Goal: Task Accomplishment & Management: Manage account settings

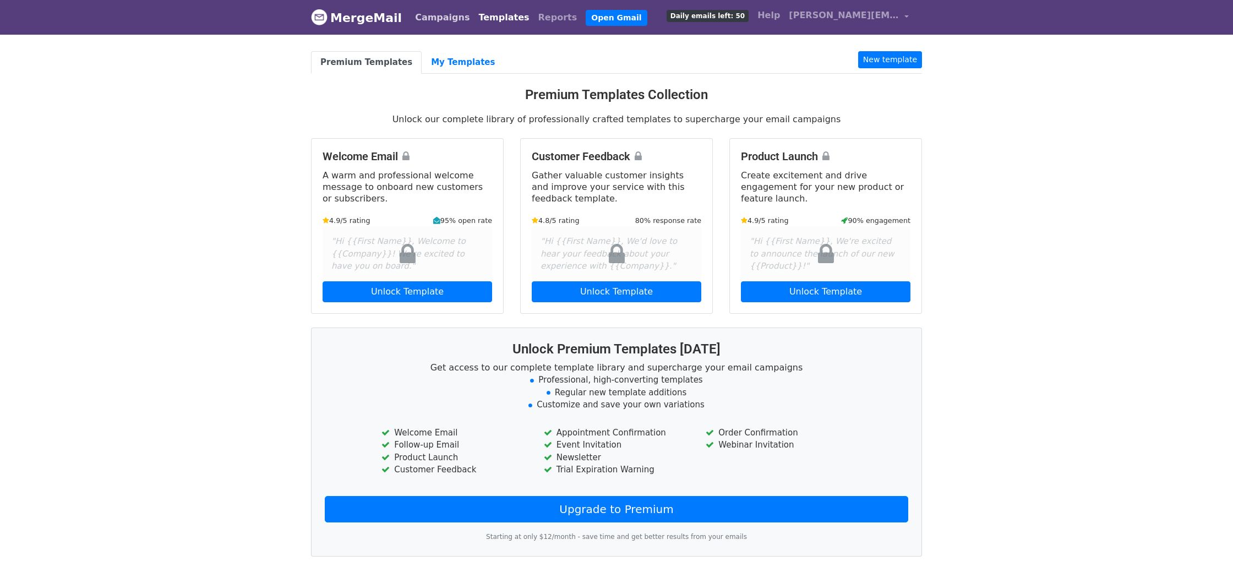
click at [439, 24] on link "Campaigns" at bounding box center [442, 18] width 63 height 22
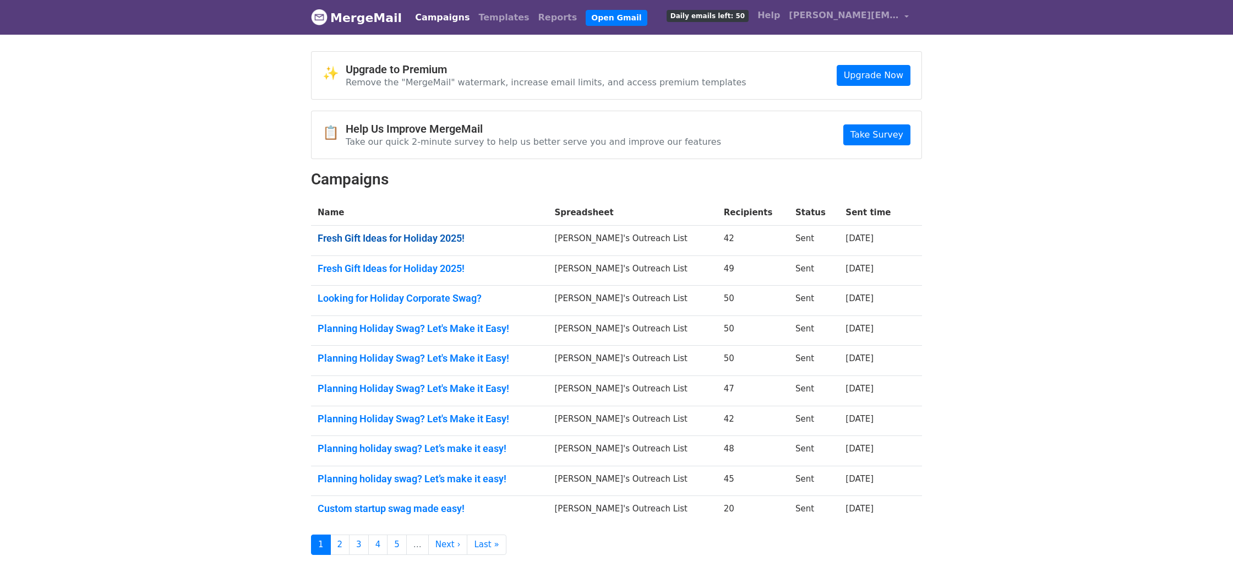
click at [447, 238] on link "Fresh Gift Ideas for Holiday 2025!" at bounding box center [430, 238] width 224 height 12
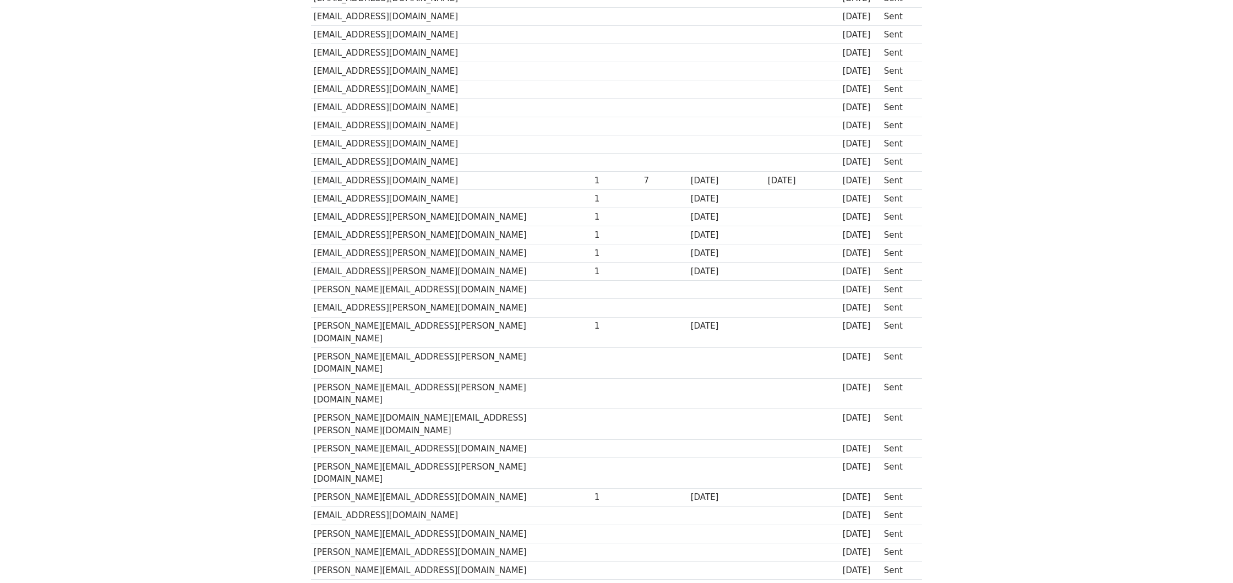
scroll to position [463, 0]
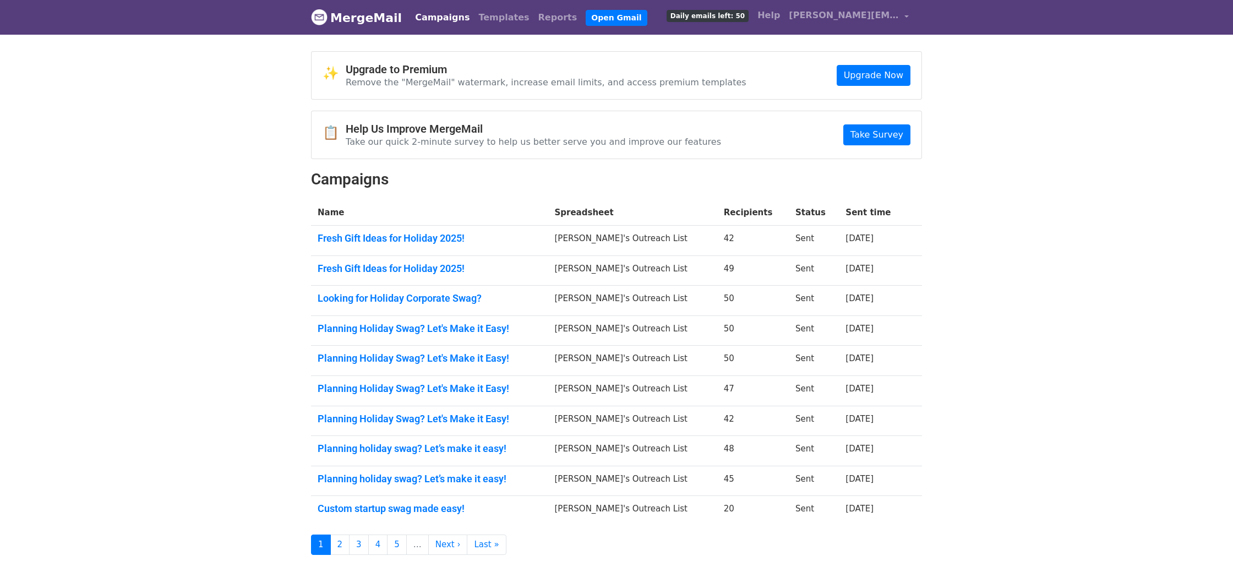
click at [406, 274] on td "Fresh Gift Ideas for Holiday 2025!" at bounding box center [429, 270] width 237 height 30
click at [409, 267] on link "Fresh Gift Ideas for Holiday 2025!" at bounding box center [430, 269] width 224 height 12
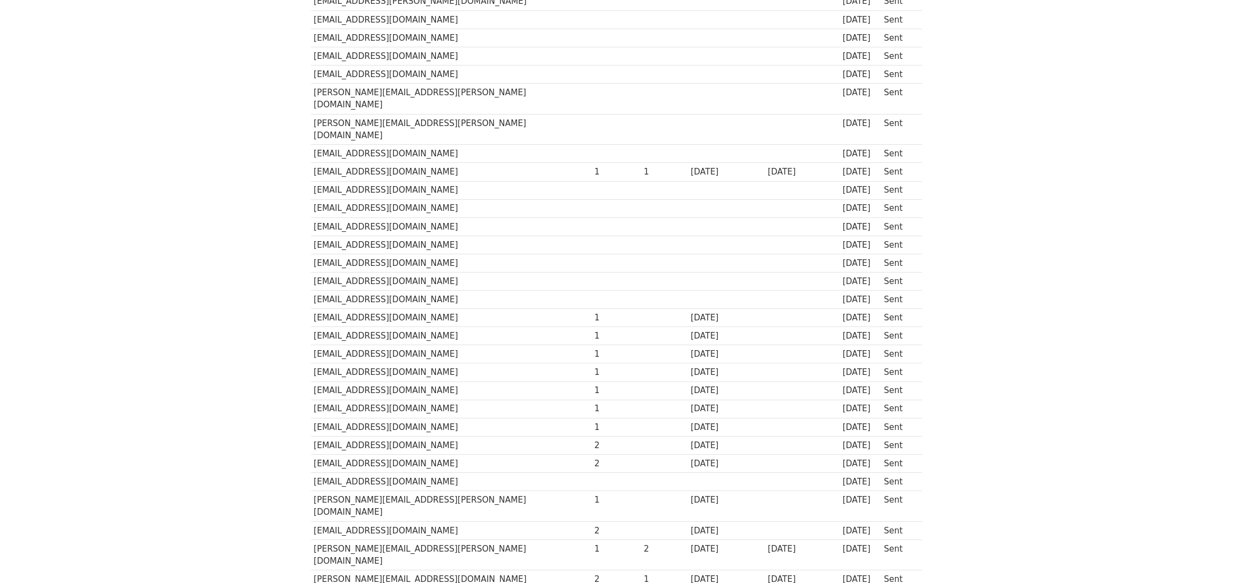
scroll to position [591, 0]
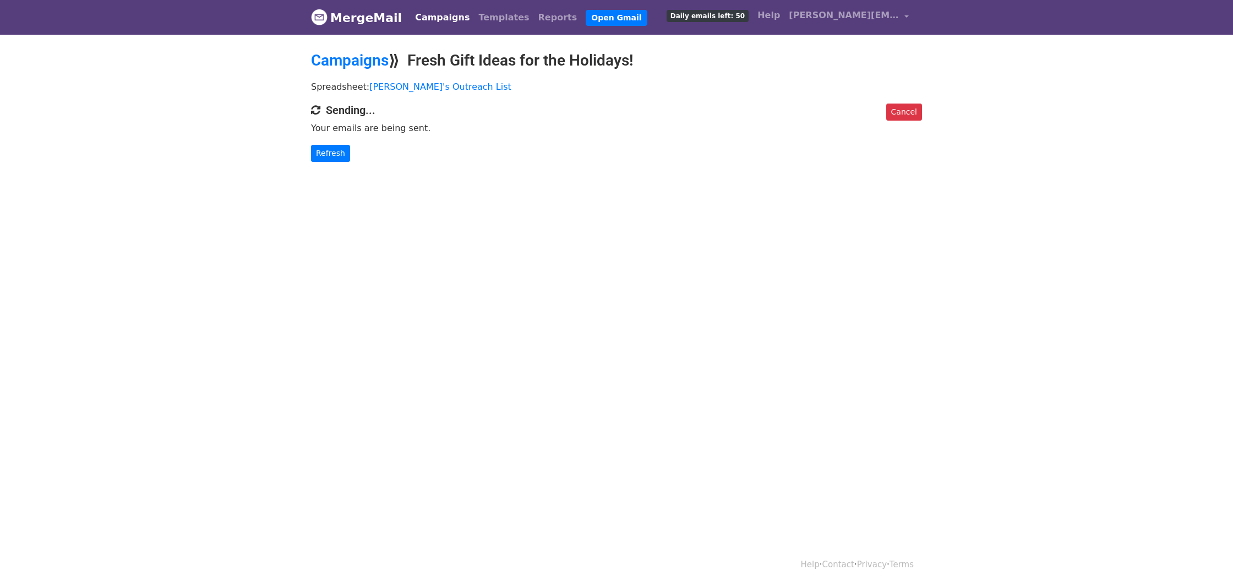
scroll to position [1, 0]
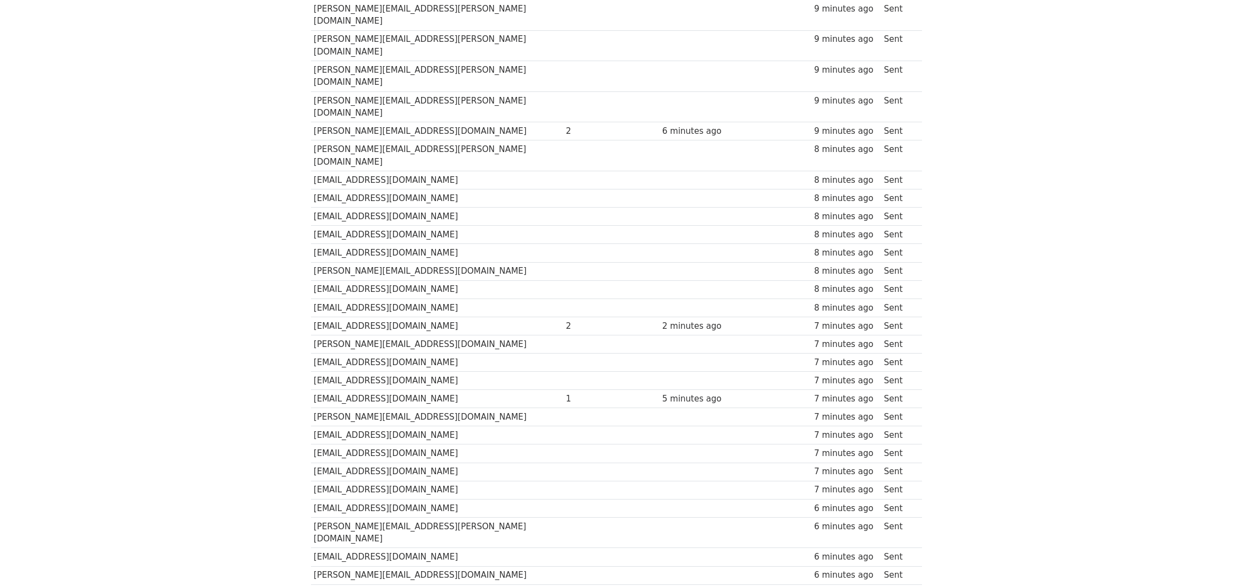
scroll to position [552, 0]
